Goal: Use online tool/utility: Utilize a website feature to perform a specific function

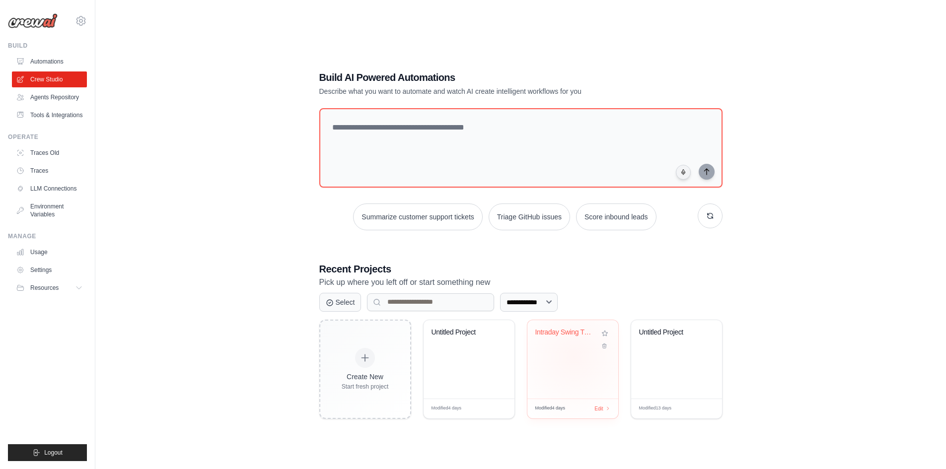
click at [574, 356] on div "Intraday Swing Trading System with ..." at bounding box center [572, 359] width 91 height 78
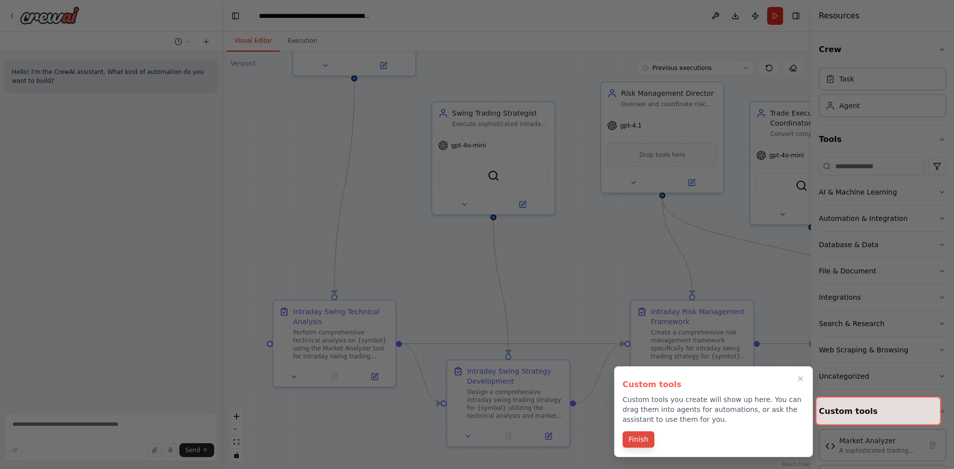
click at [635, 439] on button "Finish" at bounding box center [638, 440] width 32 height 16
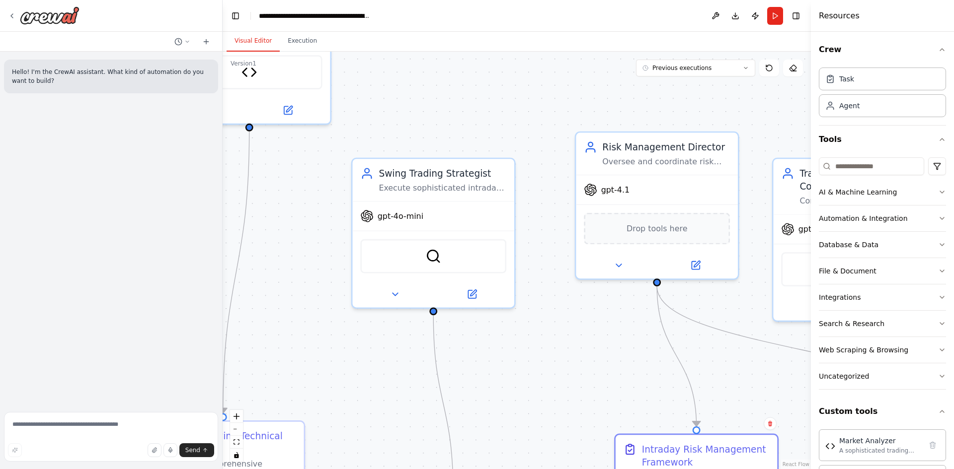
drag, startPoint x: 536, startPoint y: 186, endPoint x: 414, endPoint y: 56, distance: 178.9
click at [414, 56] on div ".deletable-edge-delete-btn { width: 20px; height: 20px; border: 0px solid #ffff…" at bounding box center [517, 261] width 588 height 418
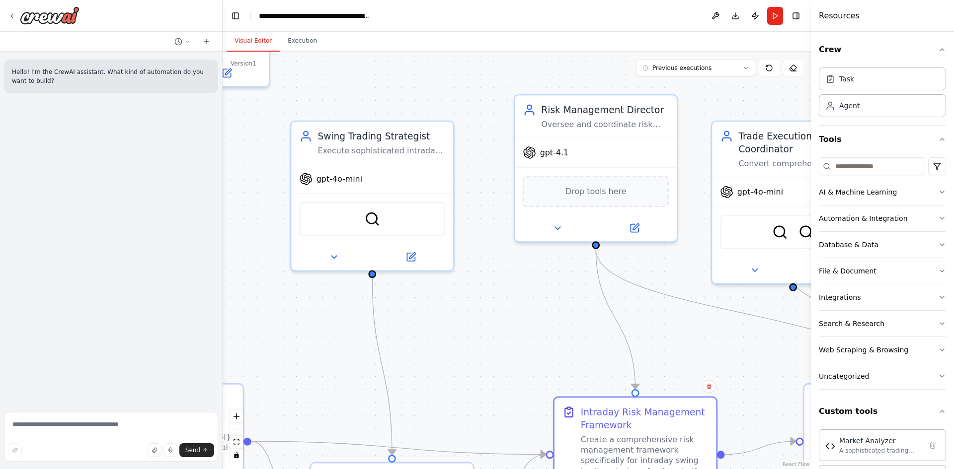
drag, startPoint x: 582, startPoint y: 316, endPoint x: 521, endPoint y: 282, distance: 70.3
click at [521, 282] on div ".deletable-edge-delete-btn { width: 20px; height: 20px; border: 0px solid #ffff…" at bounding box center [517, 261] width 588 height 418
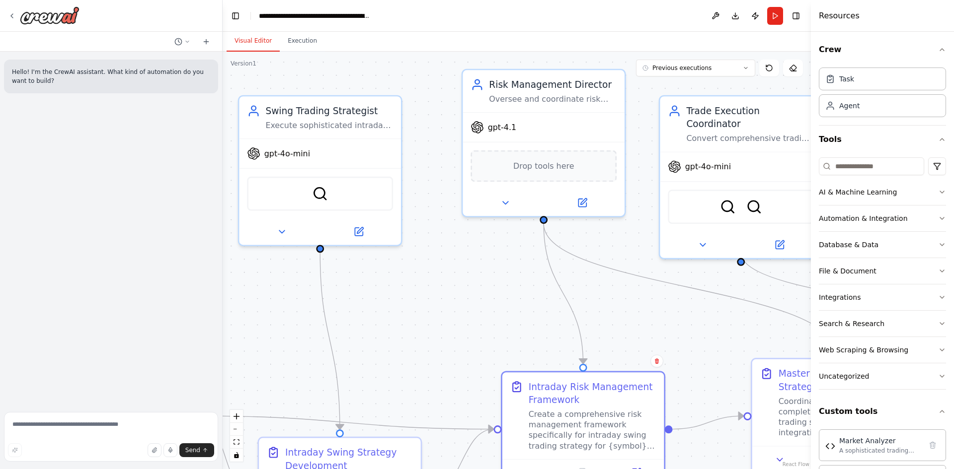
drag, startPoint x: 701, startPoint y: 339, endPoint x: 649, endPoint y: 313, distance: 58.0
click at [649, 313] on div ".deletable-edge-delete-btn { width: 20px; height: 20px; border: 0px solid #ffff…" at bounding box center [517, 261] width 588 height 418
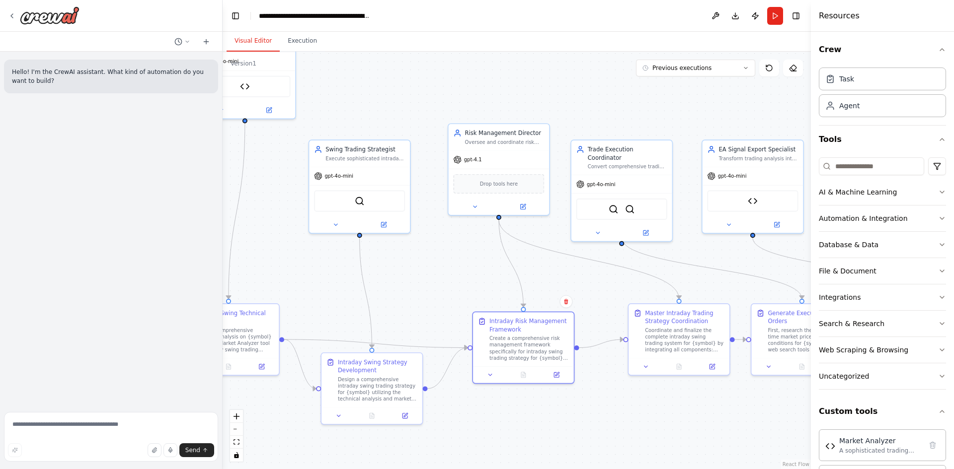
drag, startPoint x: 645, startPoint y: 322, endPoint x: 612, endPoint y: 293, distance: 44.3
click at [612, 293] on div ".deletable-edge-delete-btn { width: 20px; height: 20px; border: 0px solid #ffff…" at bounding box center [517, 261] width 588 height 418
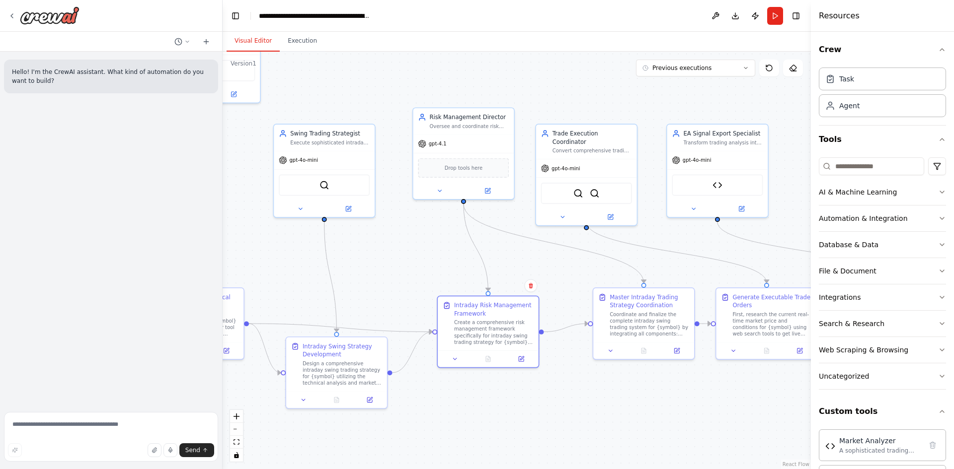
drag, startPoint x: 699, startPoint y: 254, endPoint x: 662, endPoint y: 237, distance: 40.2
click at [662, 237] on div ".deletable-edge-delete-btn { width: 20px; height: 20px; border: 0px solid #ffff…" at bounding box center [517, 261] width 588 height 418
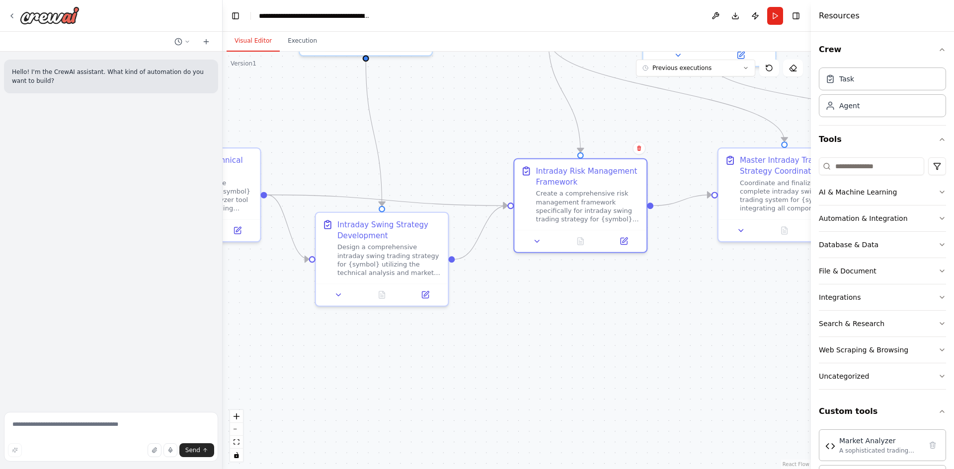
drag, startPoint x: 530, startPoint y: 344, endPoint x: 375, endPoint y: 385, distance: 160.4
click at [375, 385] on div ".deletable-edge-delete-btn { width: 20px; height: 20px; border: 0px solid #ffff…" at bounding box center [517, 261] width 588 height 418
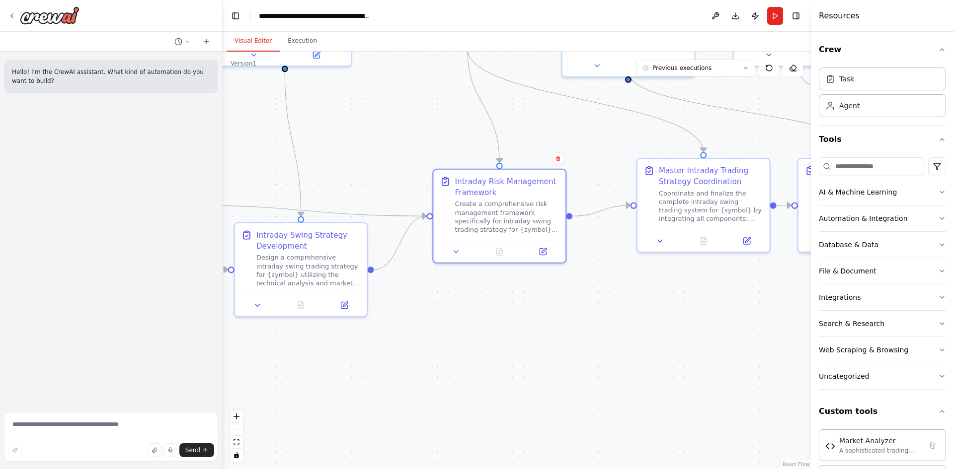
drag, startPoint x: 638, startPoint y: 329, endPoint x: 556, endPoint y: 339, distance: 82.1
click at [556, 339] on div ".deletable-edge-delete-btn { width: 20px; height: 20px; border: 0px solid #ffff…" at bounding box center [517, 261] width 588 height 418
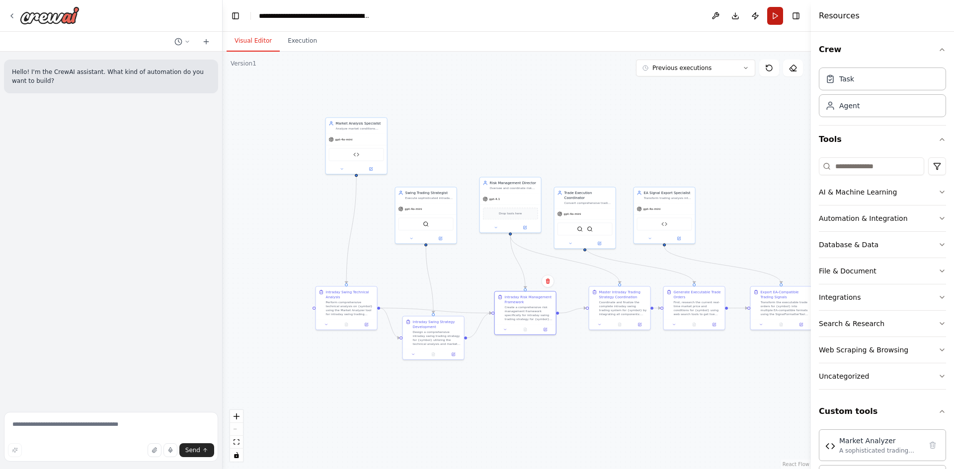
click at [776, 16] on button "Run" at bounding box center [775, 16] width 16 height 18
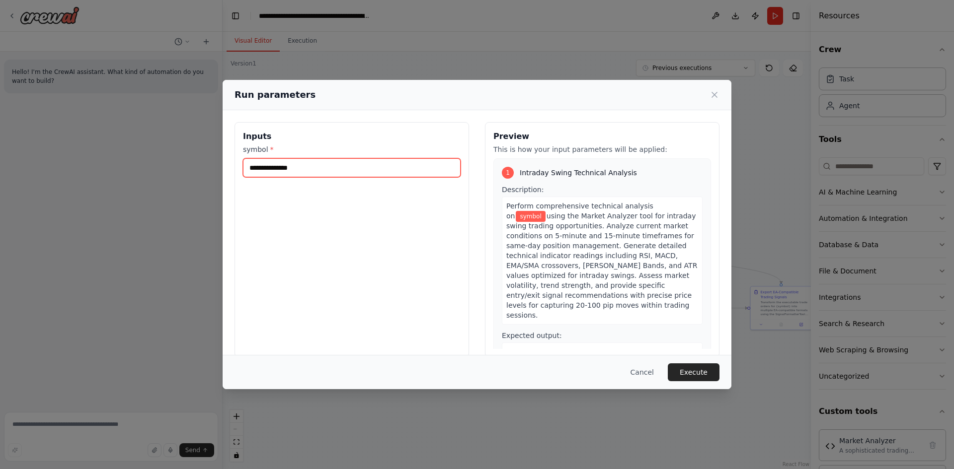
click at [348, 170] on input "symbol *" at bounding box center [352, 167] width 218 height 19
type input "*"
type input "******"
click at [690, 368] on button "Execute" at bounding box center [694, 373] width 52 height 18
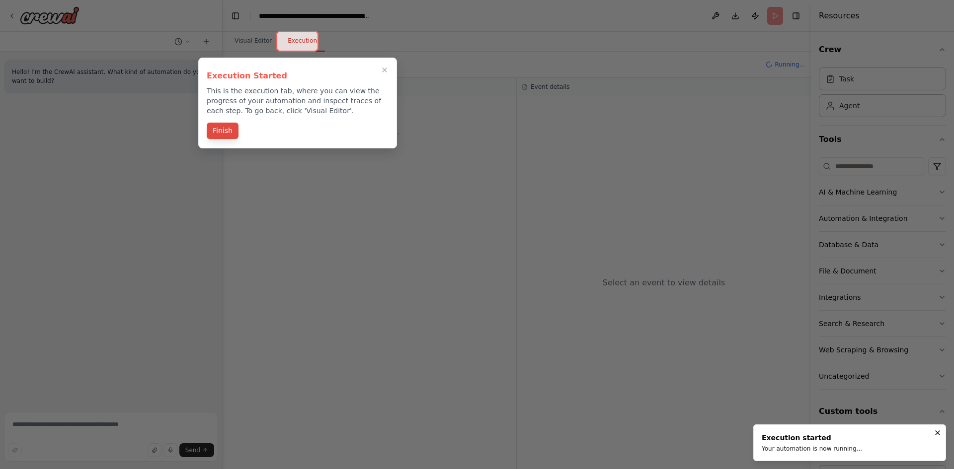
click at [226, 133] on button "Finish" at bounding box center [223, 131] width 32 height 16
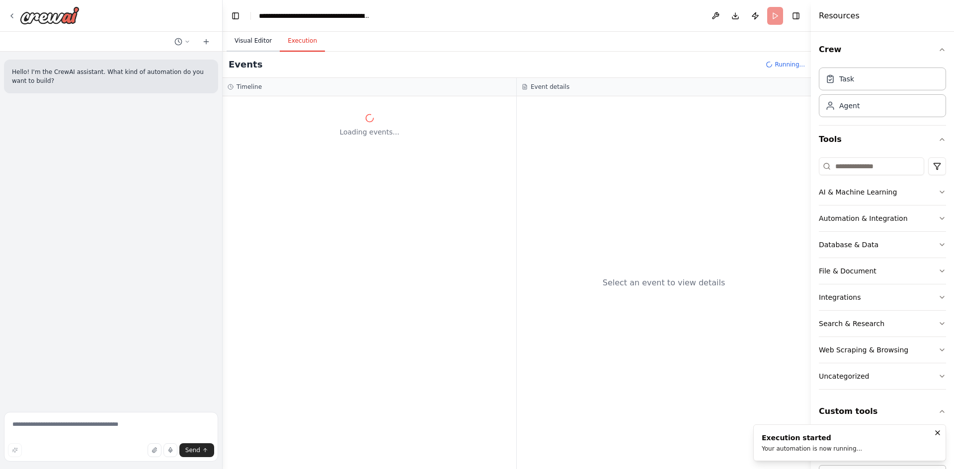
click at [252, 46] on button "Visual Editor" at bounding box center [252, 41] width 53 height 21
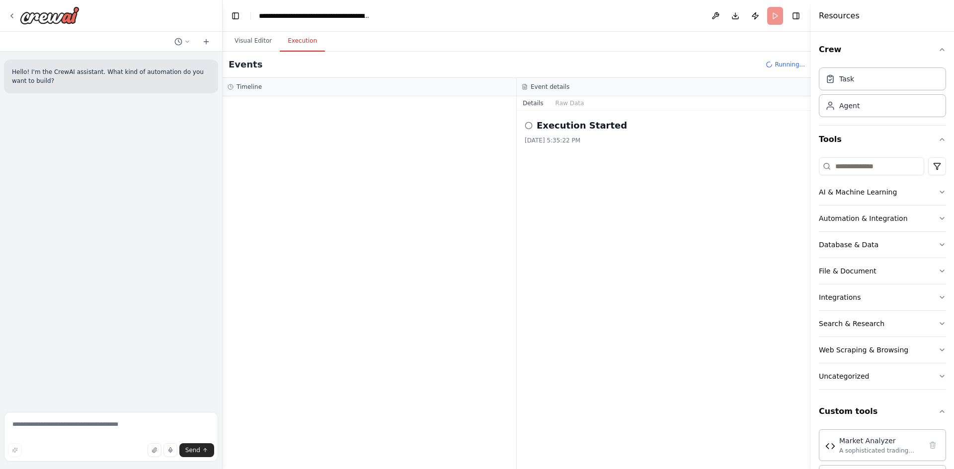
click at [296, 43] on button "Execution" at bounding box center [302, 41] width 45 height 21
click at [255, 46] on button "Visual Editor" at bounding box center [252, 41] width 53 height 21
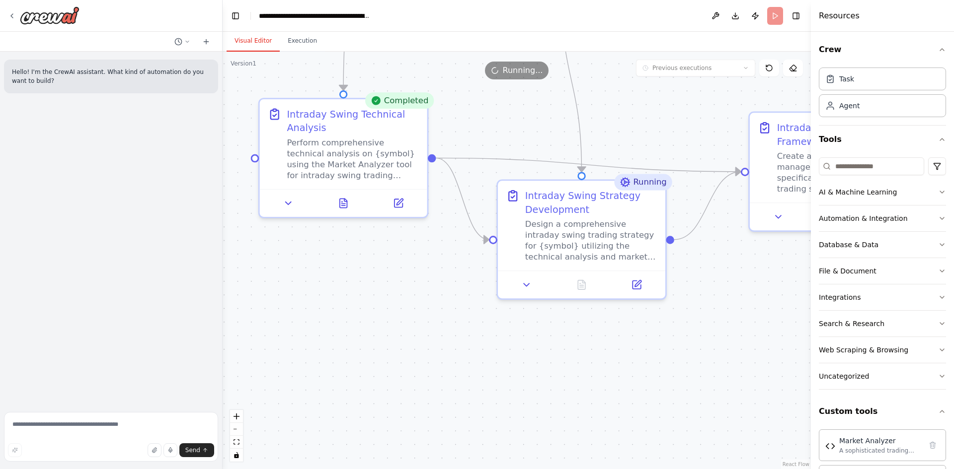
click at [331, 358] on div ".deletable-edge-delete-btn { width: 20px; height: 20px; border: 0px solid #ffff…" at bounding box center [517, 261] width 588 height 418
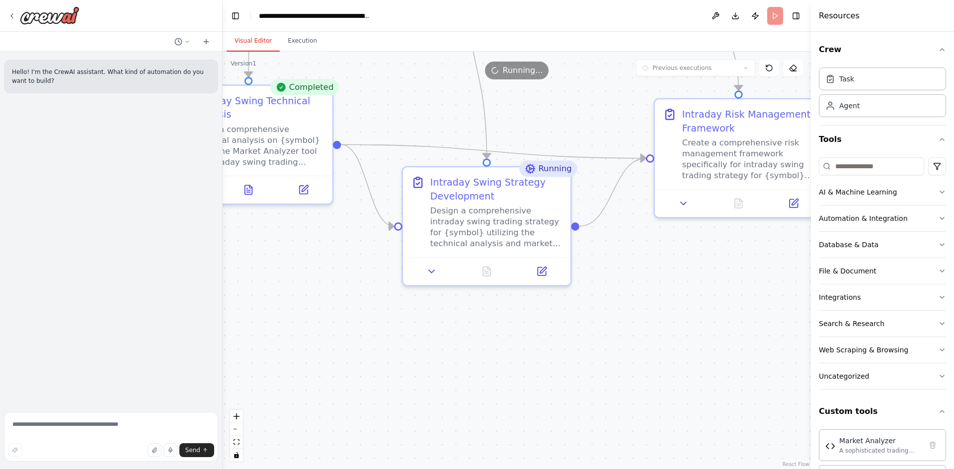
drag, startPoint x: 545, startPoint y: 378, endPoint x: 450, endPoint y: 365, distance: 95.8
click at [450, 365] on div ".deletable-edge-delete-btn { width: 20px; height: 20px; border: 0px solid #ffff…" at bounding box center [517, 261] width 588 height 418
click at [249, 194] on button at bounding box center [249, 187] width 58 height 16
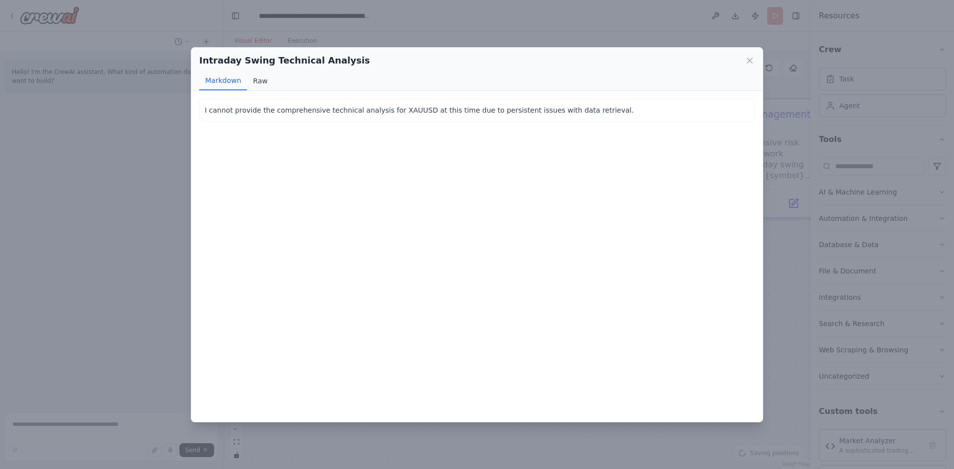
click at [253, 82] on button "Raw" at bounding box center [260, 81] width 26 height 19
click at [750, 64] on icon at bounding box center [750, 61] width 10 height 10
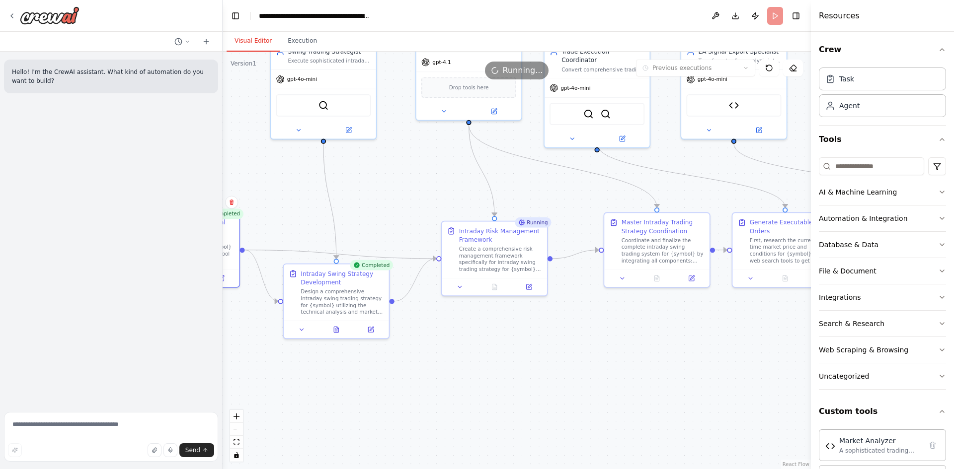
drag, startPoint x: 600, startPoint y: 361, endPoint x: 485, endPoint y: 393, distance: 119.7
click at [485, 393] on div ".deletable-edge-delete-btn { width: 20px; height: 20px; border: 0px solid #ffff…" at bounding box center [517, 261] width 588 height 418
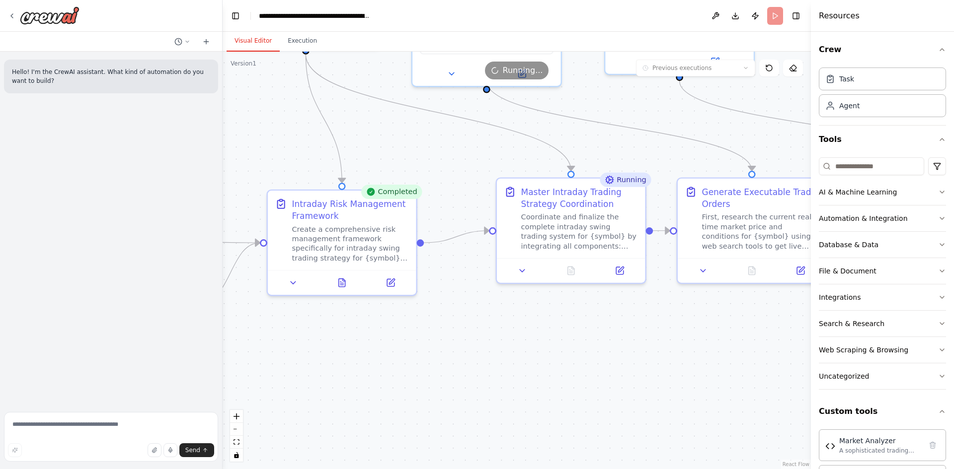
click at [662, 368] on div ".deletable-edge-delete-btn { width: 20px; height: 20px; border: 0px solid #ffff…" at bounding box center [517, 261] width 588 height 418
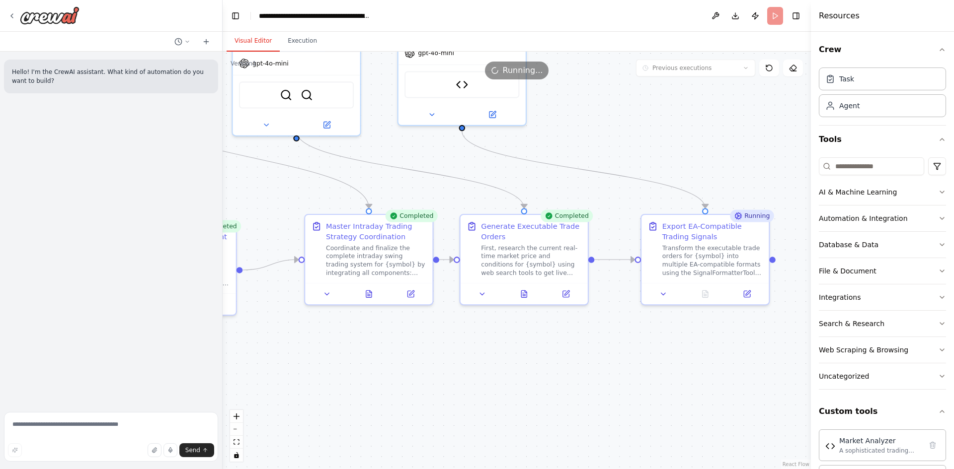
drag, startPoint x: 666, startPoint y: 405, endPoint x: 520, endPoint y: 408, distance: 146.1
click at [520, 408] on div ".deletable-edge-delete-btn { width: 20px; height: 20px; border: 0px solid #ffff…" at bounding box center [517, 261] width 588 height 418
click at [526, 292] on icon at bounding box center [523, 292] width 5 height 7
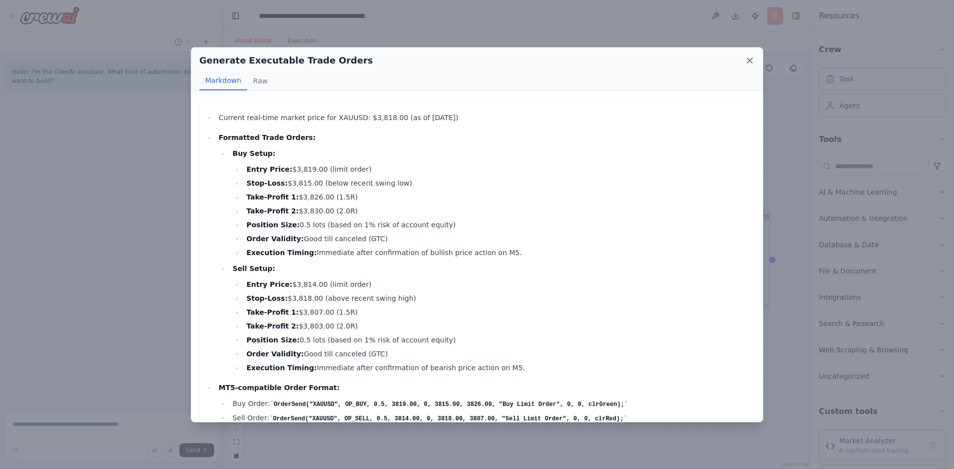
click at [750, 64] on icon at bounding box center [750, 61] width 10 height 10
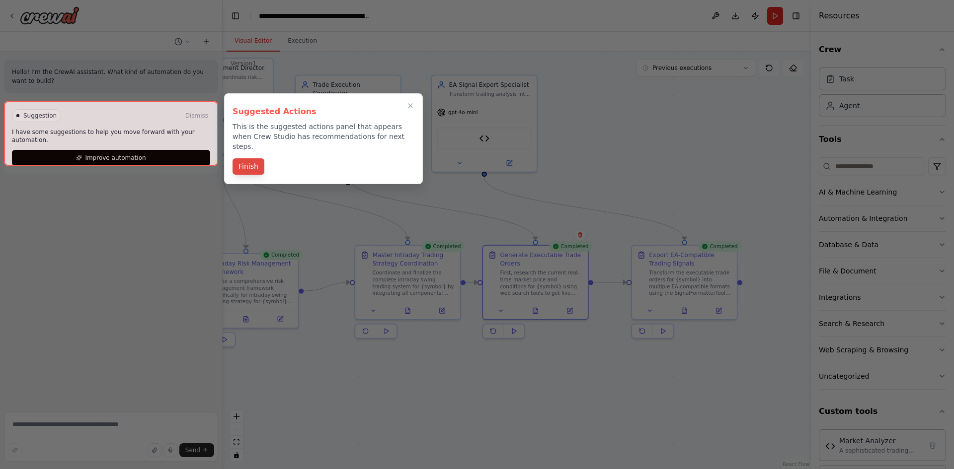
click at [249, 161] on button "Finish" at bounding box center [248, 166] width 32 height 16
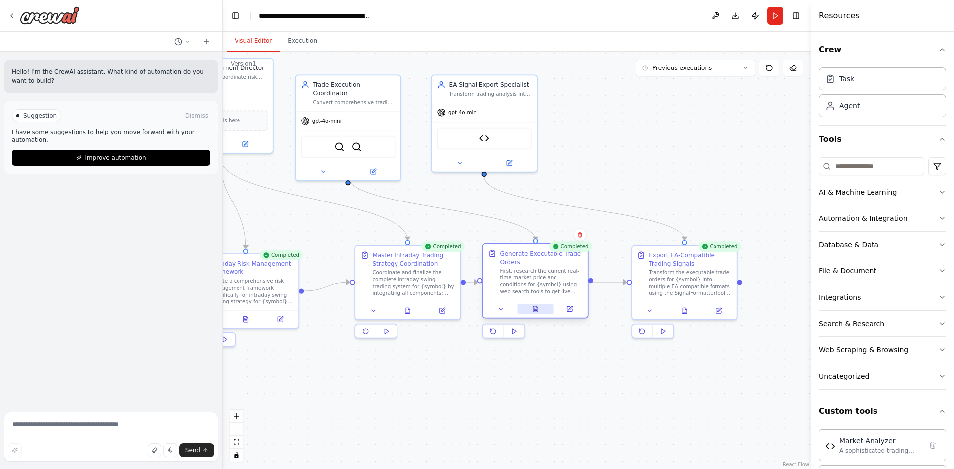
click at [542, 309] on button at bounding box center [535, 309] width 36 height 10
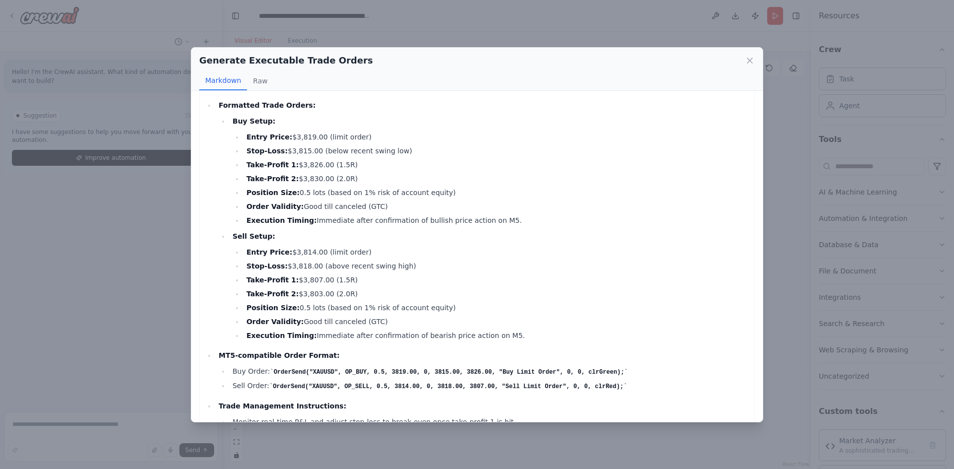
scroll to position [134, 0]
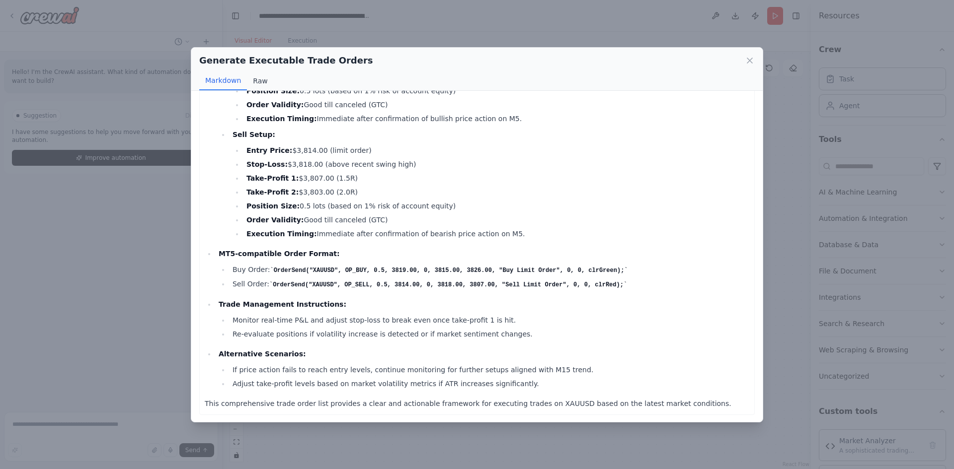
click at [258, 80] on button "Raw" at bounding box center [260, 81] width 26 height 19
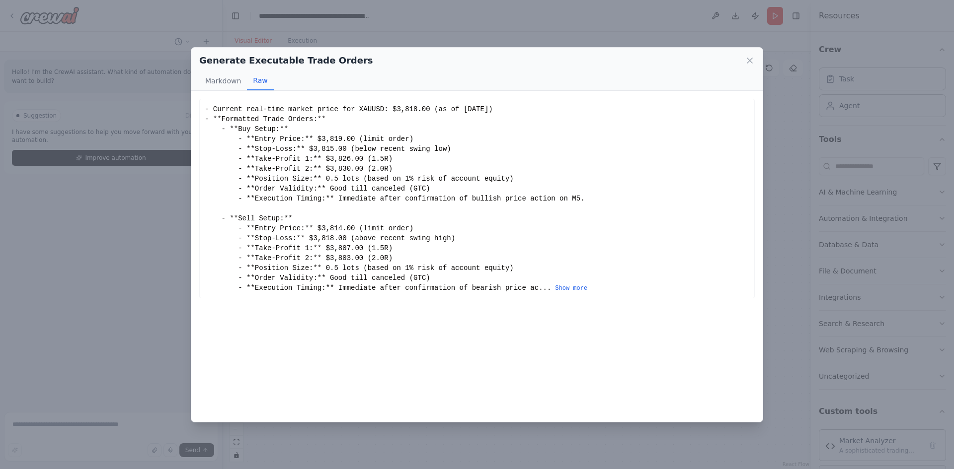
scroll to position [0, 0]
click at [555, 286] on button "Show more" at bounding box center [571, 289] width 32 height 8
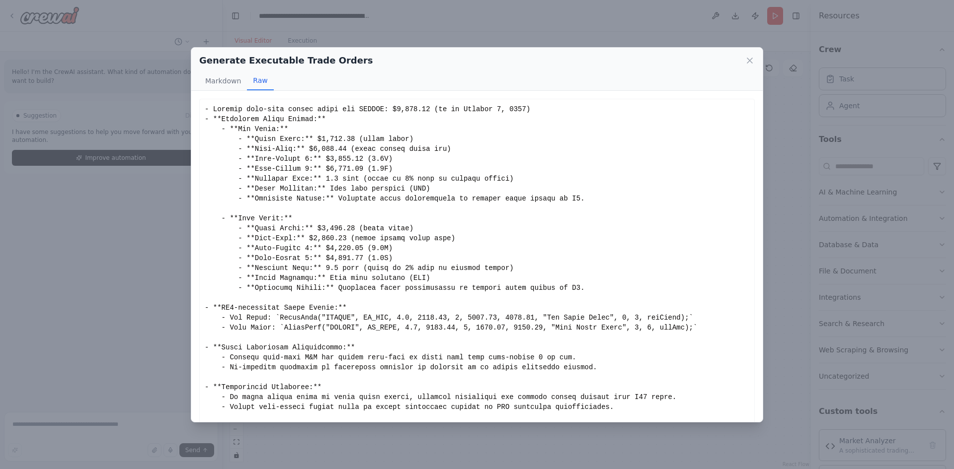
scroll to position [33, 0]
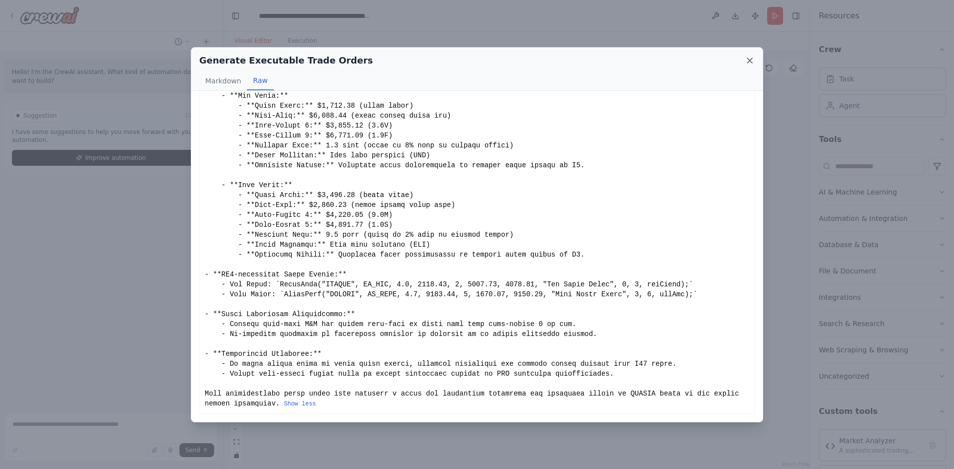
click at [747, 62] on icon at bounding box center [750, 61] width 10 height 10
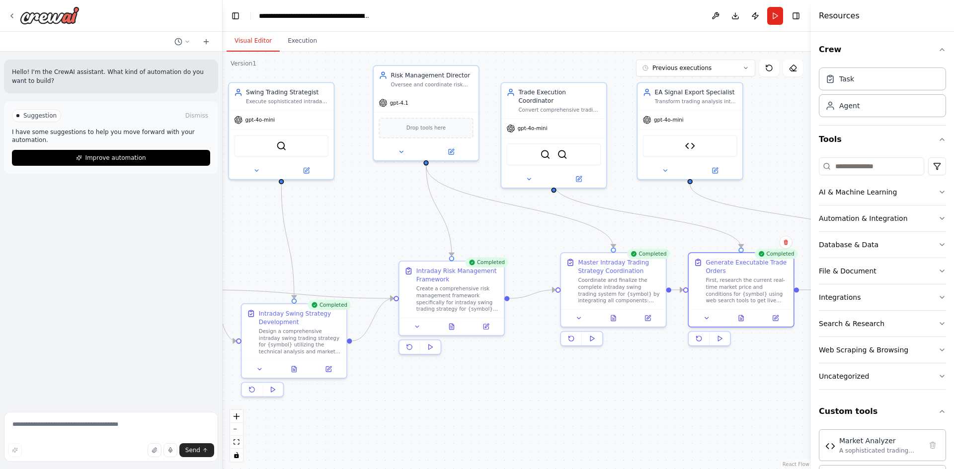
drag, startPoint x: 368, startPoint y: 207, endPoint x: 574, endPoint y: 214, distance: 205.8
click at [574, 214] on div ".deletable-edge-delete-btn { width: 20px; height: 20px; border: 0px solid #ffff…" at bounding box center [517, 261] width 588 height 418
click at [454, 333] on div at bounding box center [451, 324] width 105 height 17
click at [450, 329] on button at bounding box center [452, 325] width 36 height 10
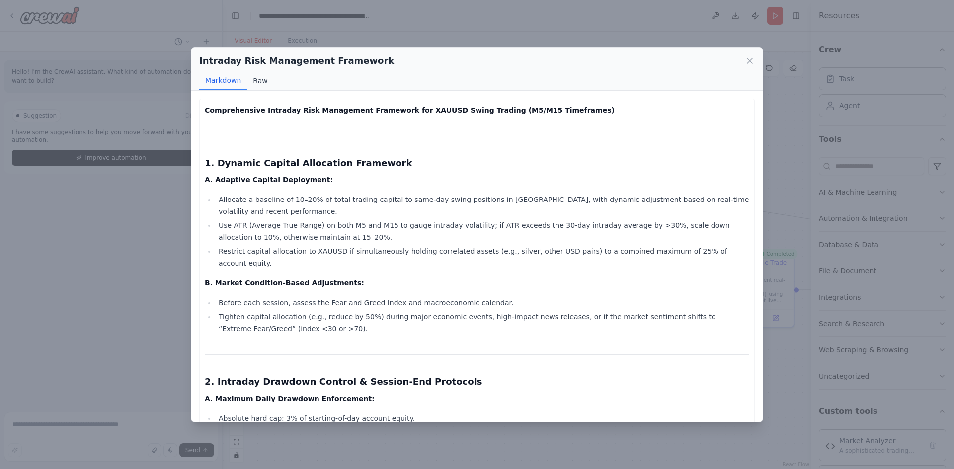
click at [264, 78] on button "Raw" at bounding box center [260, 81] width 26 height 19
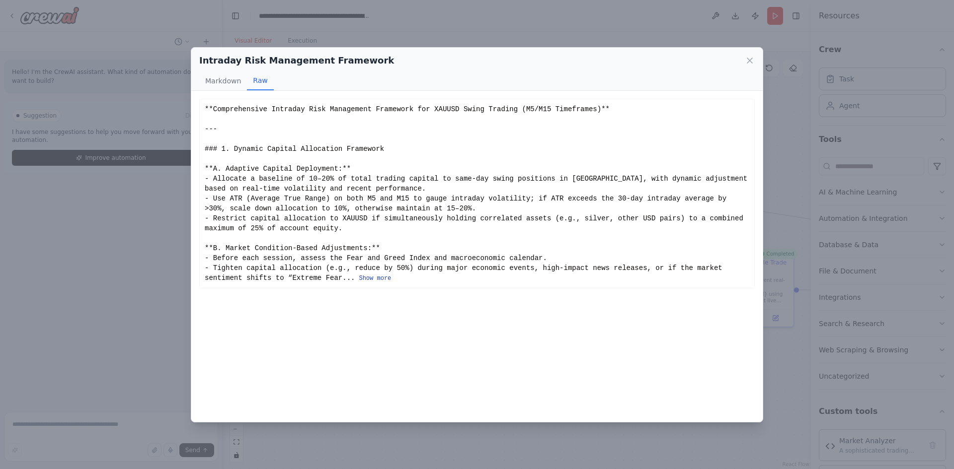
click at [359, 279] on button "Show more" at bounding box center [375, 279] width 32 height 8
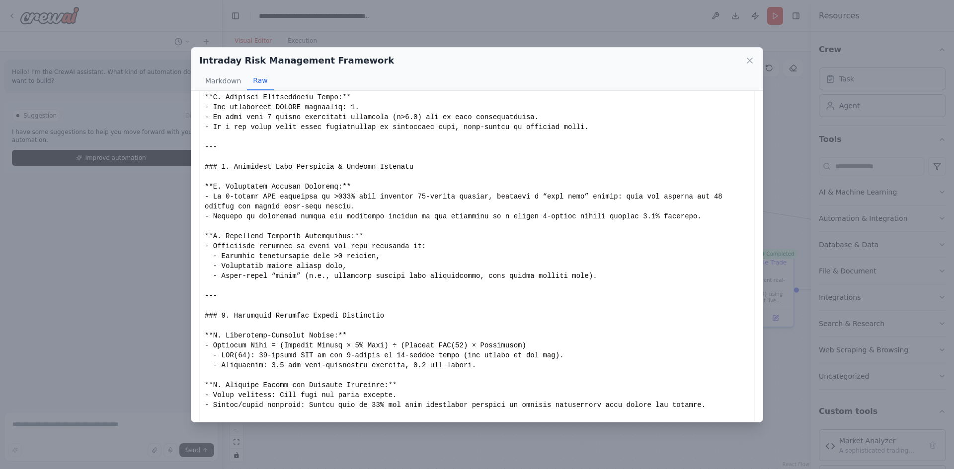
scroll to position [457, 0]
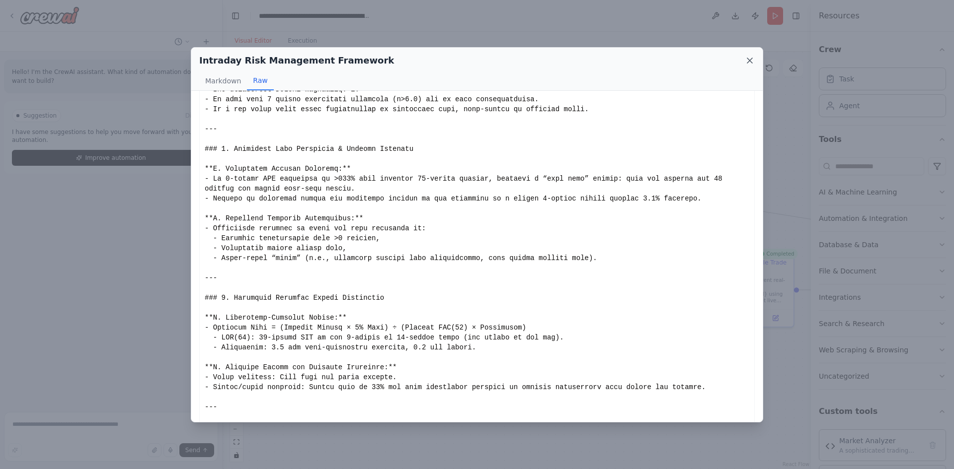
click at [748, 60] on icon at bounding box center [750, 61] width 10 height 10
